Goal: Task Accomplishment & Management: Manage account settings

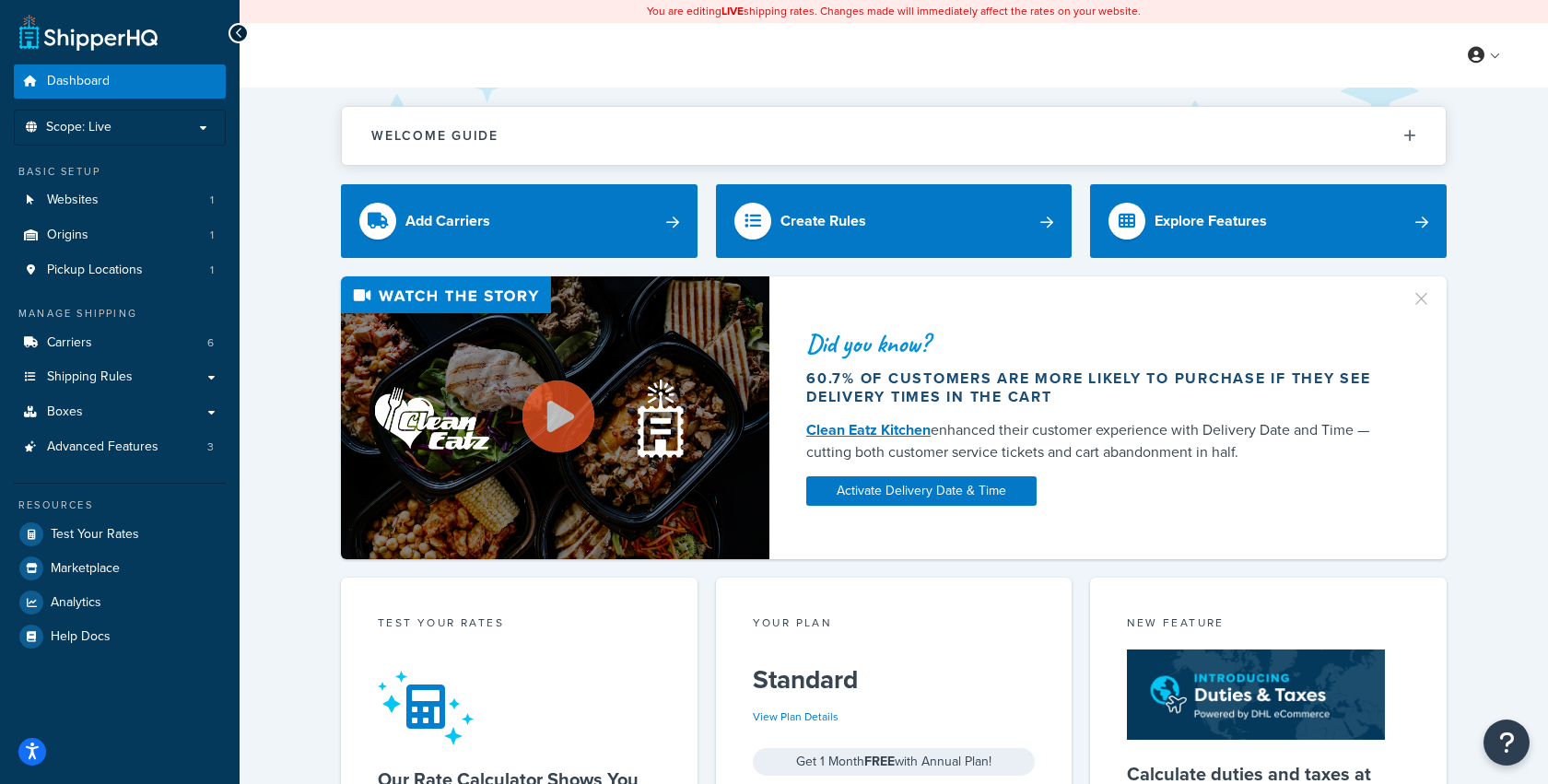
click at [298, 397] on div "Did you know? 60.7% of customers are more likely to purchase if they see delive…" at bounding box center [894, 418] width 1234 height 283
click at [76, 268] on span "Pickup Locations" at bounding box center [95, 270] width 96 height 16
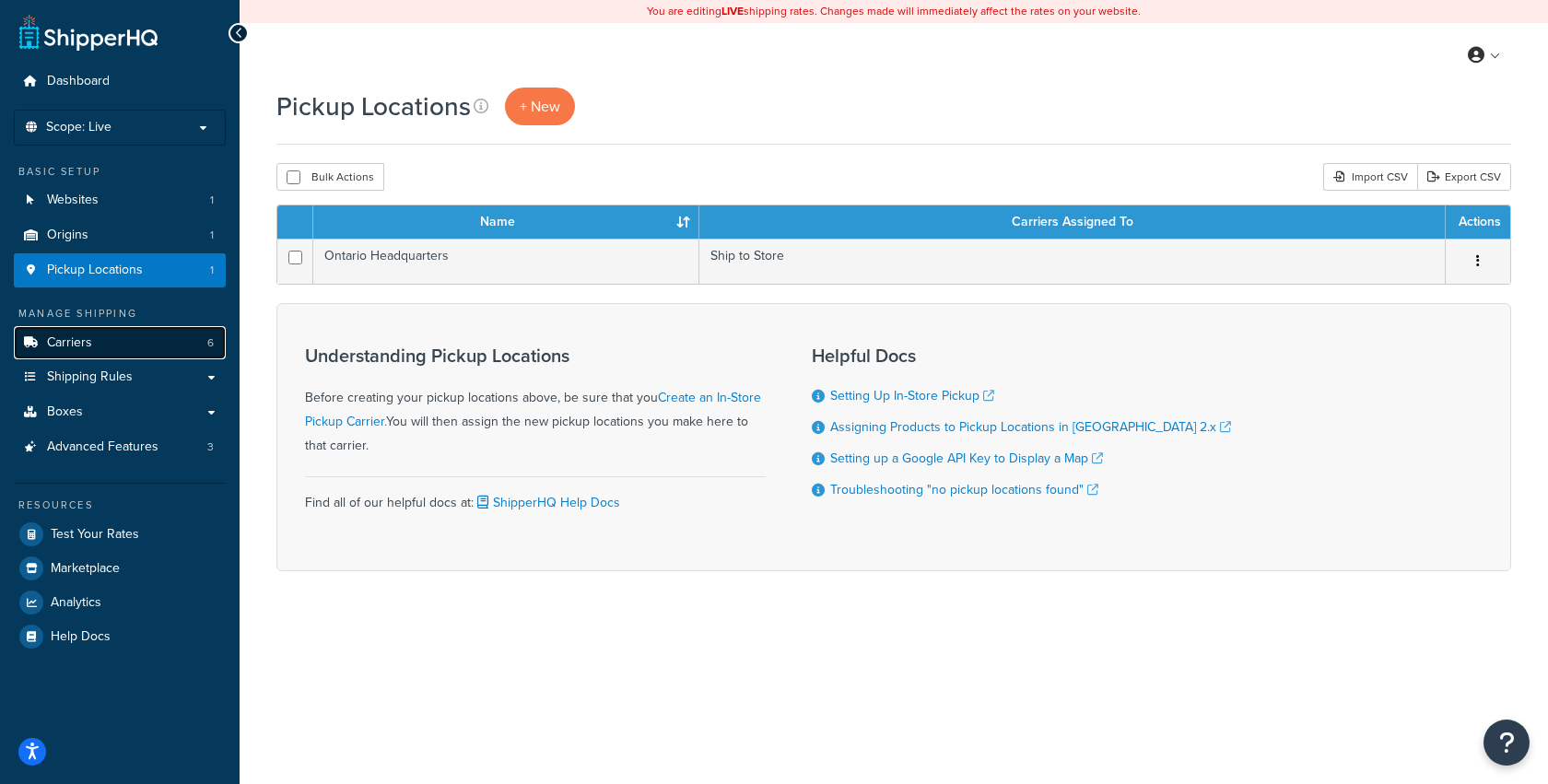
click at [77, 337] on span "Carriers" at bounding box center [69, 343] width 45 height 16
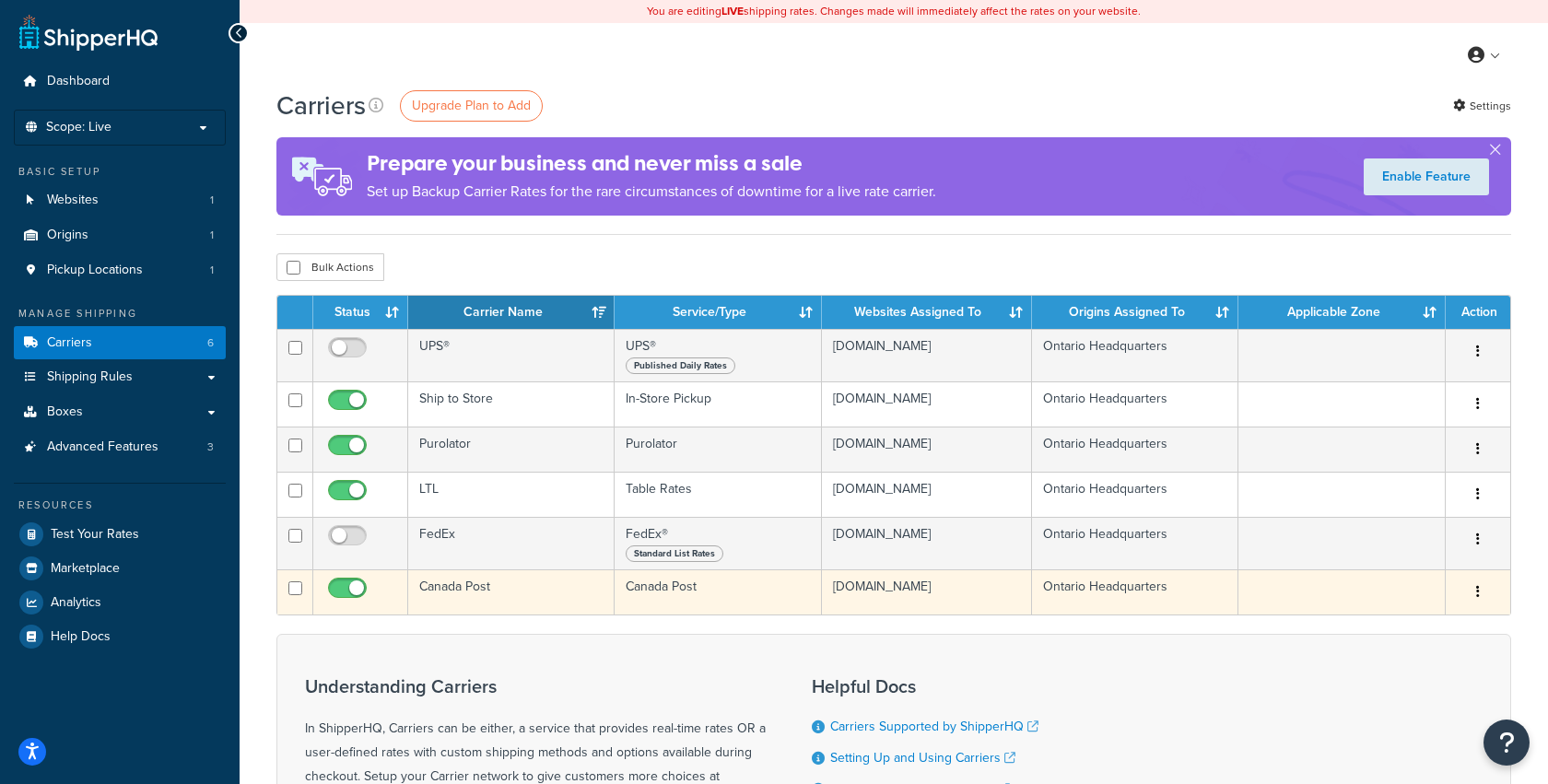
click at [356, 586] on input "checkbox" at bounding box center [350, 593] width 51 height 23
checkbox input "false"
